Goal: Task Accomplishment & Management: Complete application form

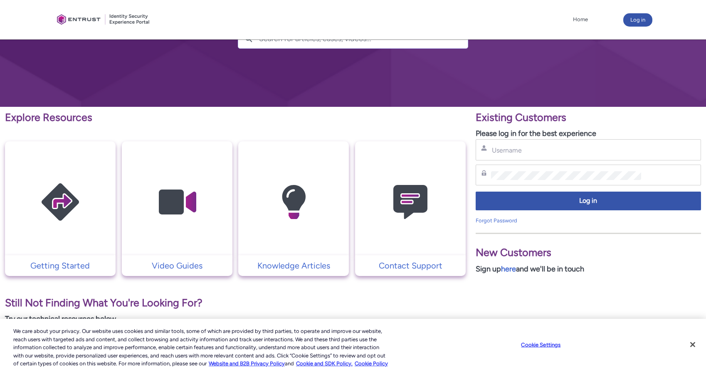
scroll to position [83, 0]
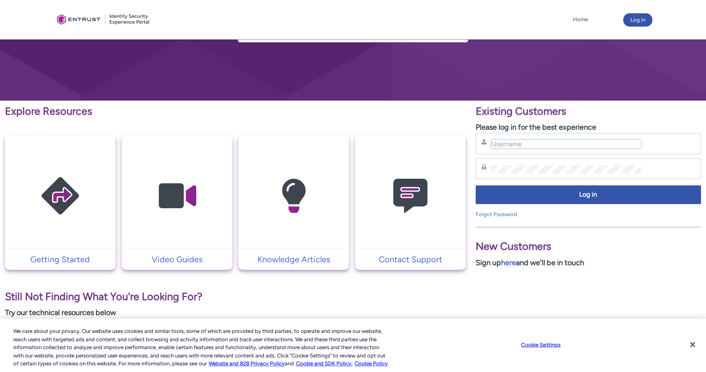
click at [503, 146] on input "Username" at bounding box center [566, 144] width 150 height 9
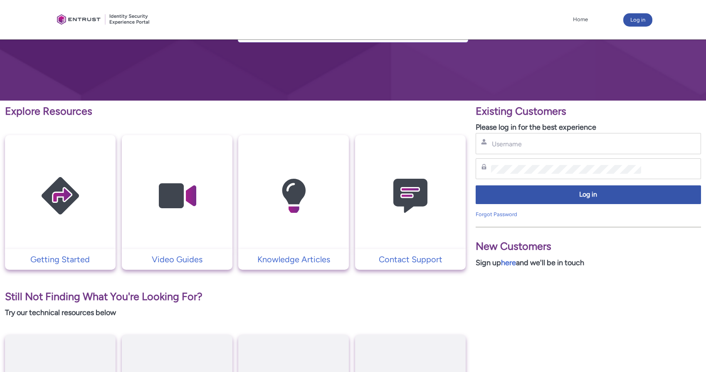
click at [518, 149] on div "Username" at bounding box center [588, 143] width 225 height 21
click at [518, 143] on input "Username" at bounding box center [566, 144] width 150 height 9
click at [512, 266] on link "here" at bounding box center [508, 262] width 15 height 9
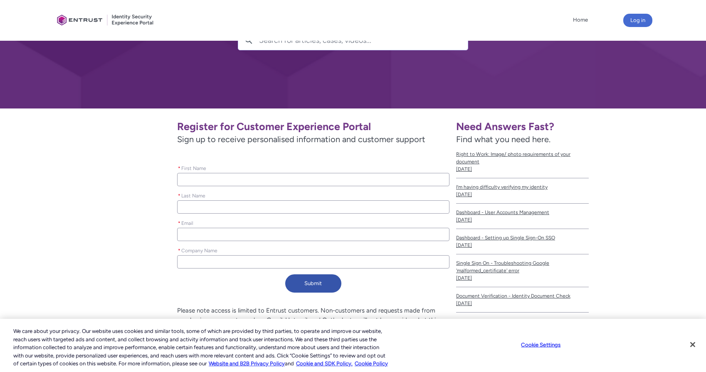
scroll to position [83, 0]
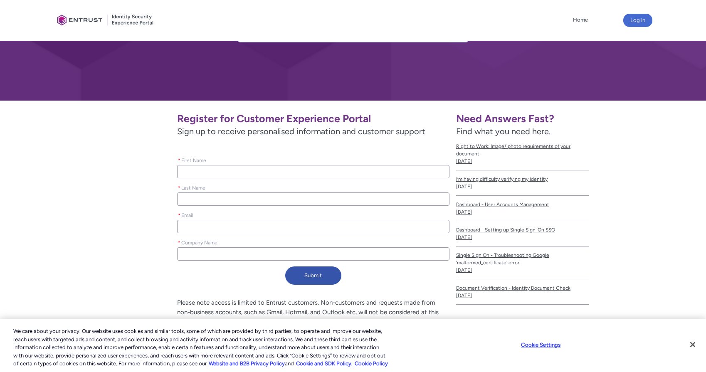
click at [225, 173] on input "* First Name" at bounding box center [313, 171] width 272 height 13
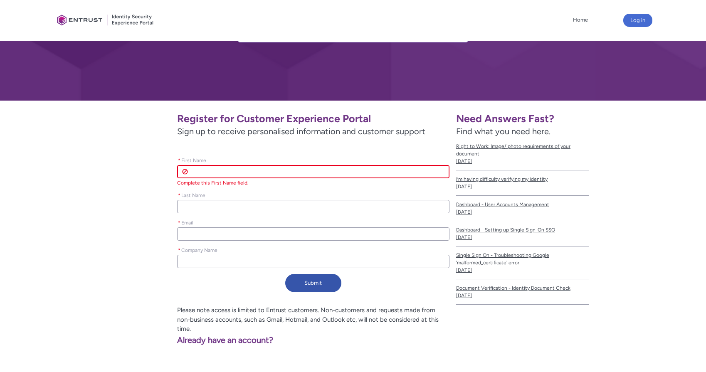
scroll to position [69, 0]
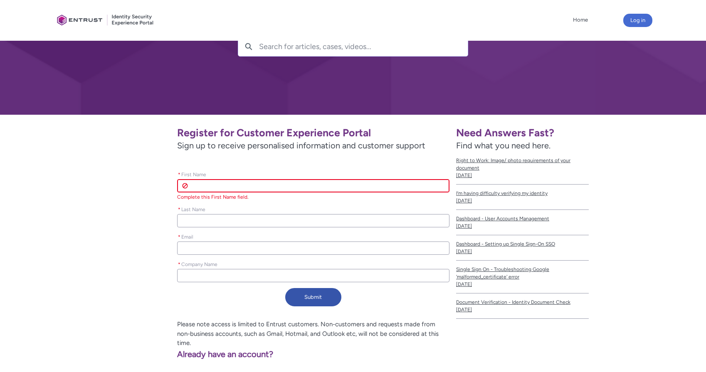
drag, startPoint x: 235, startPoint y: 171, endPoint x: 219, endPoint y: 165, distance: 17.5
click at [222, 167] on div "Register for Customer Experience Portal Sign up to receive personalised informa…" at bounding box center [254, 215] width 389 height 189
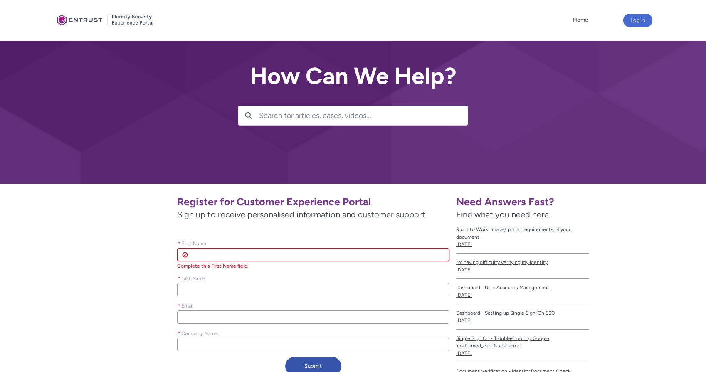
click at [179, 169] on div at bounding box center [353, 92] width 706 height 184
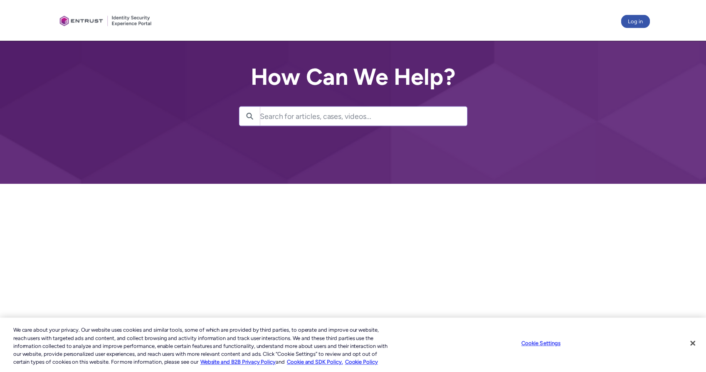
scroll to position [83, 0]
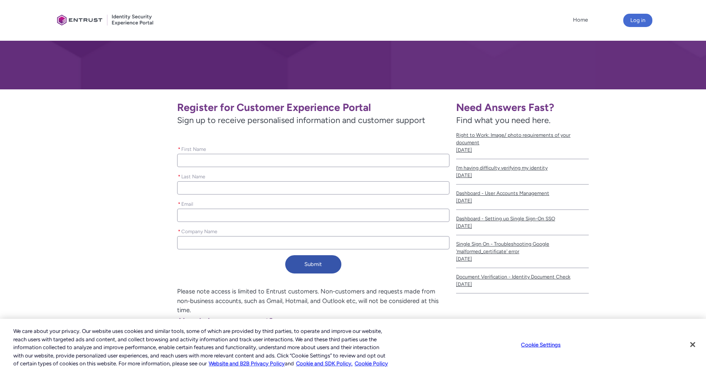
scroll to position [129, 0]
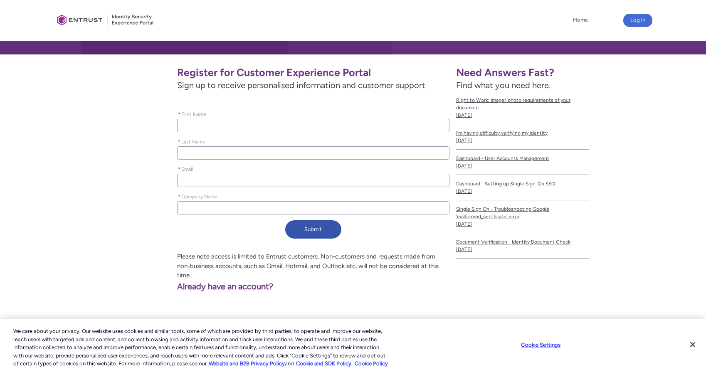
click at [212, 118] on div "* First Name" at bounding box center [313, 120] width 272 height 23
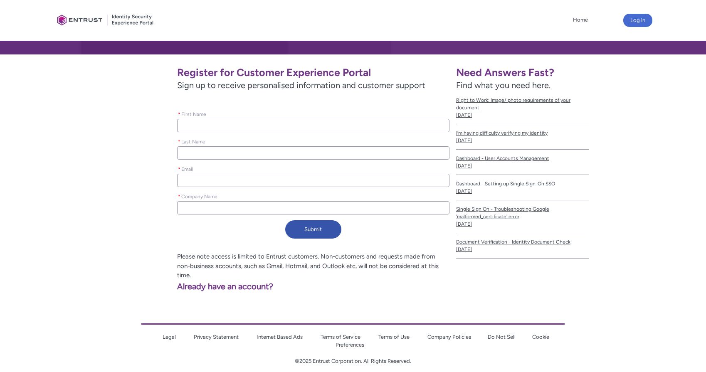
click at [210, 123] on input "* First Name" at bounding box center [313, 125] width 272 height 13
type lightning-primitive-input-simple "J"
type input "J"
type lightning-primitive-input-simple "Je"
type input "Je"
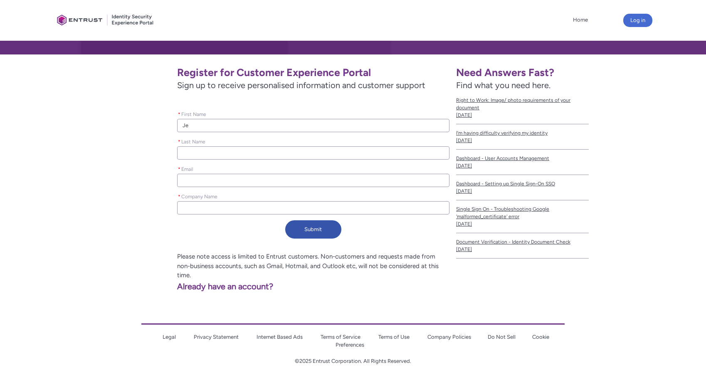
type lightning-primitive-input-simple "Jew"
type input "Jew"
type lightning-primitive-input-simple "Jewo"
type input "Jewo"
type lightning-primitive-input-simple "Jewoo"
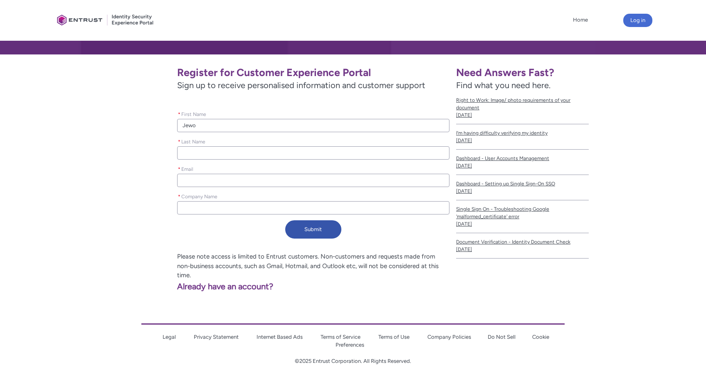
type input "Jewoo"
type lightning-primitive-input-simple "L"
type input "L"
type lightning-primitive-input-simple "Le"
type input "Le"
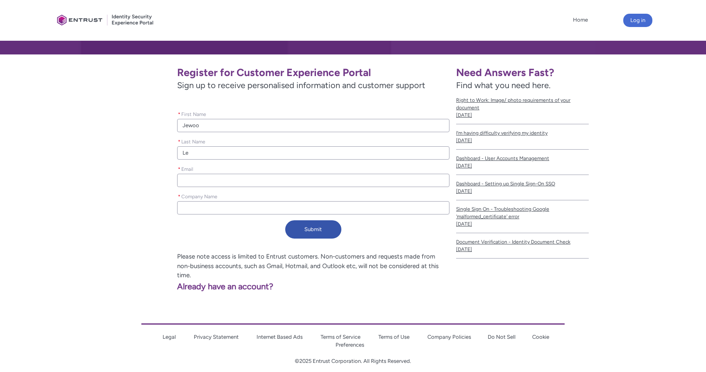
type lightning-primitive-input-simple "Lee"
type input "Lee"
type lightning-primitive-input-simple "r"
type input "r"
type lightning-primitive-input-simple "ro"
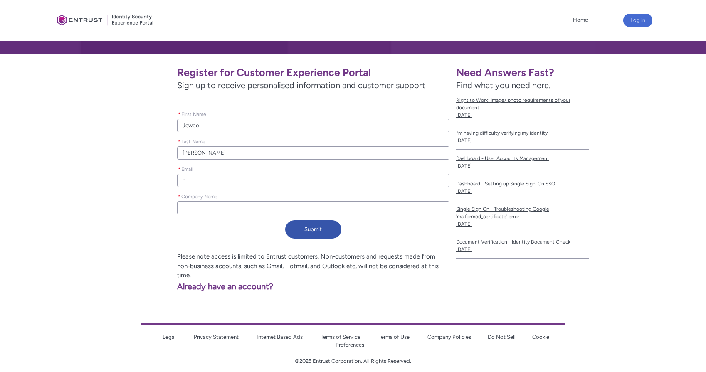
type input "ro"
type lightning-primitive-input-simple "roo"
type input "roo"
type lightning-primitive-input-simple "root"
type input "root"
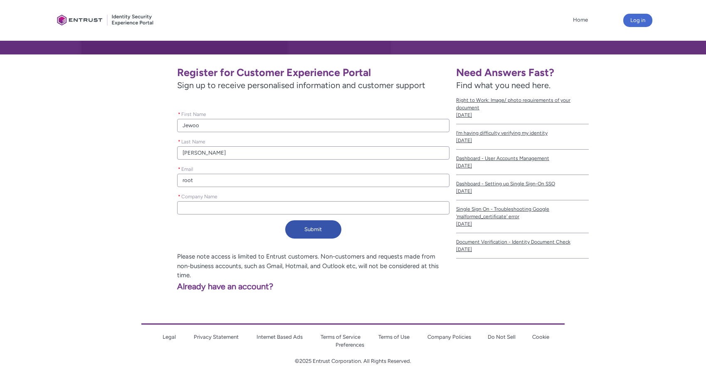
type lightning-primitive-input-simple "root@"
type input "root@"
type lightning-primitive-input-simple "root@c"
type input "root@c"
type lightning-primitive-input-simple "root@ca"
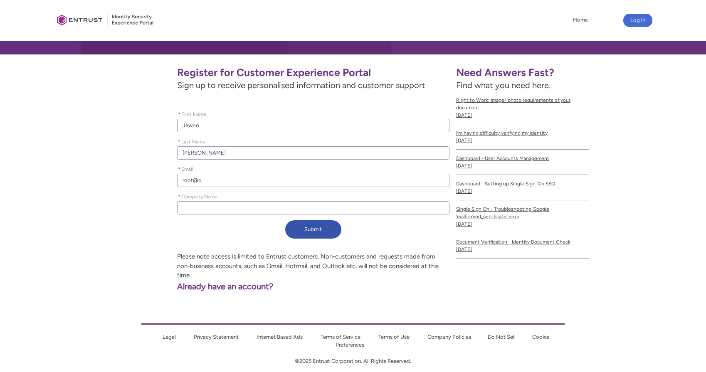
type input "root@ca"
type lightning-primitive-input-simple "root@car"
type input "root@car"
type lightning-primitive-input-simple "root@carp"
type input "root@carp"
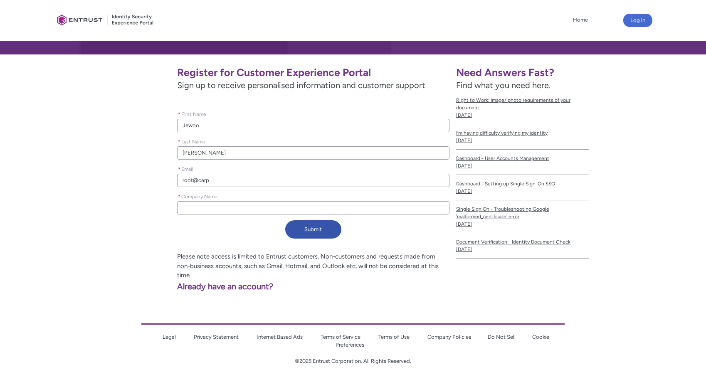
type lightning-primitive-input-simple "root@carpo"
type input "root@carpo"
type lightning-primitive-input-simple "root@carpot"
type input "root@carpot"
type lightning-primitive-input-simple "root@carpot."
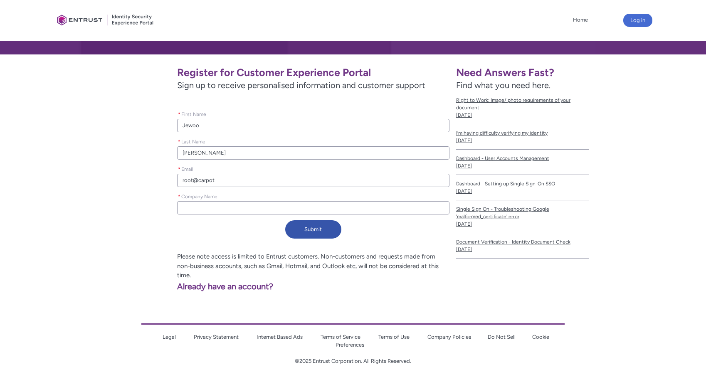
type input "root@carpot."
type lightning-primitive-input-simple "root@carpot.c"
type input "root@carpot.c"
type lightning-primitive-input-simple "root@carpot.co"
type input "root@carpot.co"
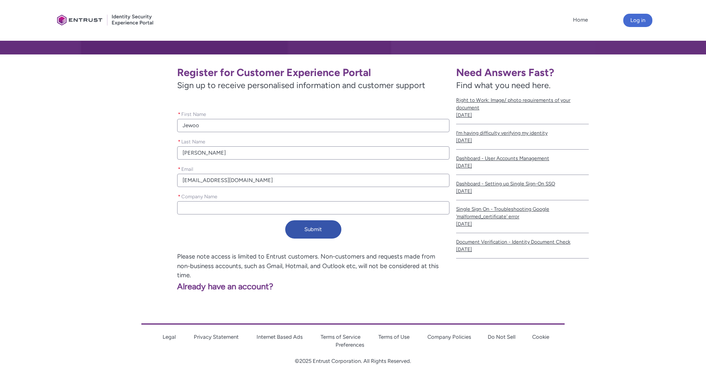
type lightning-primitive-input-simple "root@carpot.com"
type input "root@carpot.com"
type lightning-primitive-input-simple "C"
type input "C"
type lightning-primitive-input-simple "Ca"
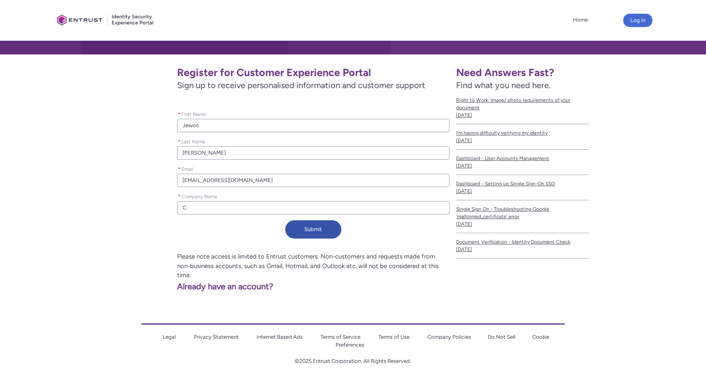
type input "Ca"
type lightning-primitive-input-simple "Car"
type input "Car"
type lightning-primitive-input-simple "Carp"
type input "Carp"
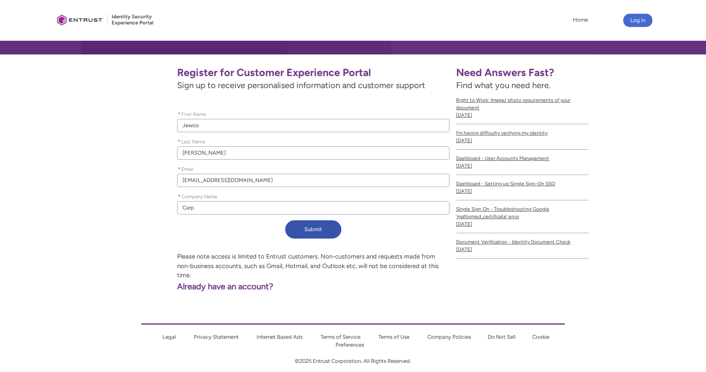
type lightning-primitive-input-simple "Carpo"
type input "Carpo"
type lightning-primitive-input-simple "Carpot"
type input "Carpot"
click at [333, 232] on button "Submit" at bounding box center [313, 229] width 56 height 18
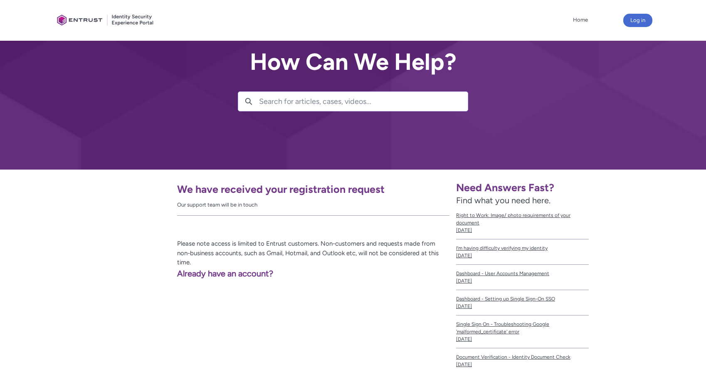
scroll to position [0, 0]
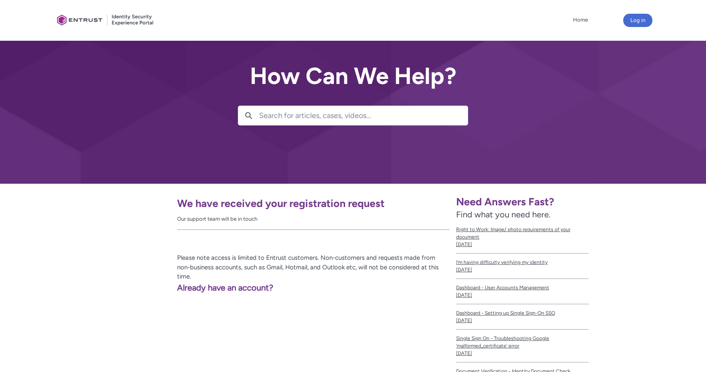
click at [273, 206] on h1 "We have received your registration request" at bounding box center [313, 203] width 272 height 13
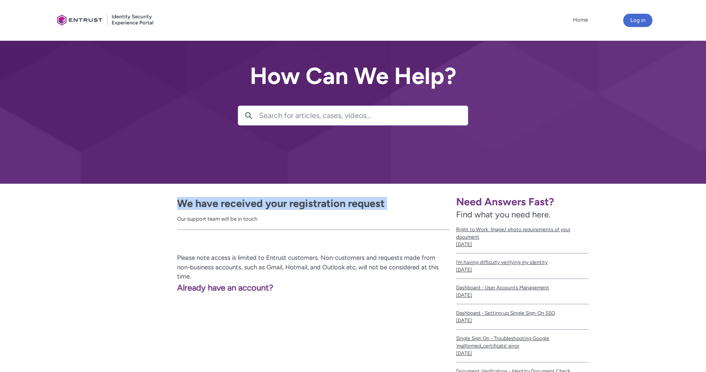
click at [273, 206] on h1 "We have received your registration request" at bounding box center [313, 203] width 272 height 13
drag, startPoint x: 272, startPoint y: 217, endPoint x: 111, endPoint y: 189, distance: 164.2
click at [111, 189] on div "We have received your registration request Our support team will be in touch Pl…" at bounding box center [253, 289] width 399 height 211
click at [171, 205] on div "We have received your registration request Our support team will be in touch" at bounding box center [254, 216] width 389 height 53
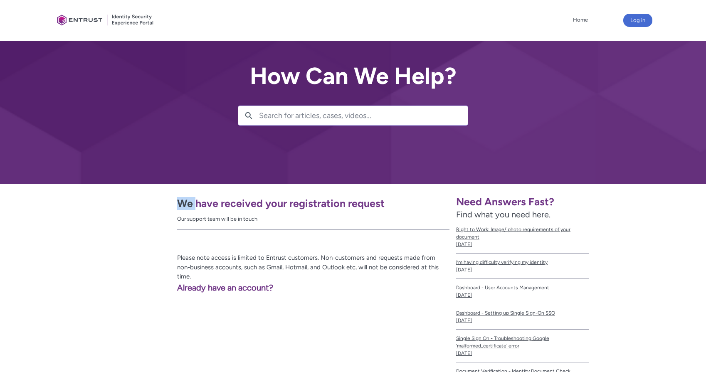
click at [171, 205] on div "We have received your registration request Our support team will be in touch" at bounding box center [254, 216] width 389 height 53
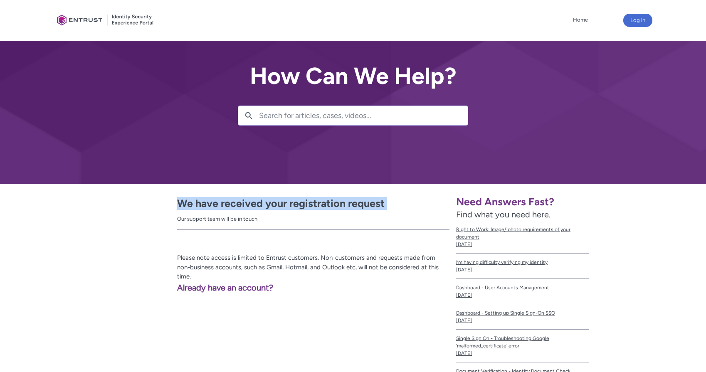
click at [171, 205] on div "We have received your registration request Our support team will be in touch" at bounding box center [254, 216] width 389 height 53
